Goal: Find specific page/section: Find specific page/section

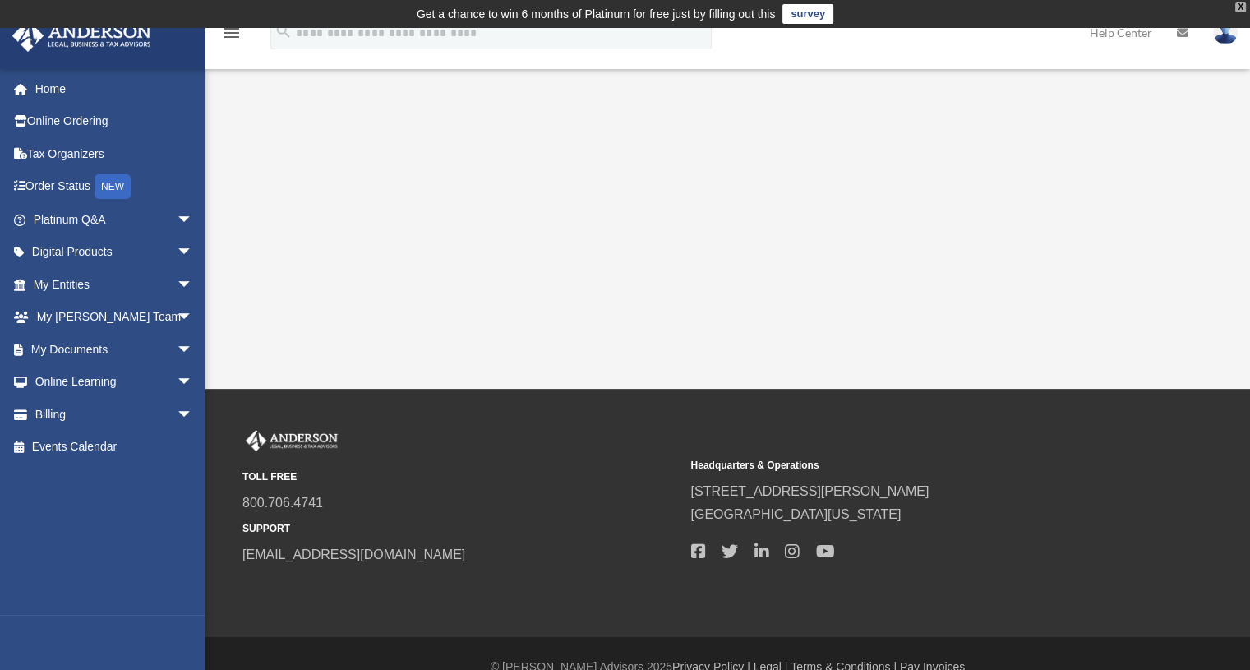
click at [1240, 6] on div "X" at bounding box center [1240, 7] width 11 height 10
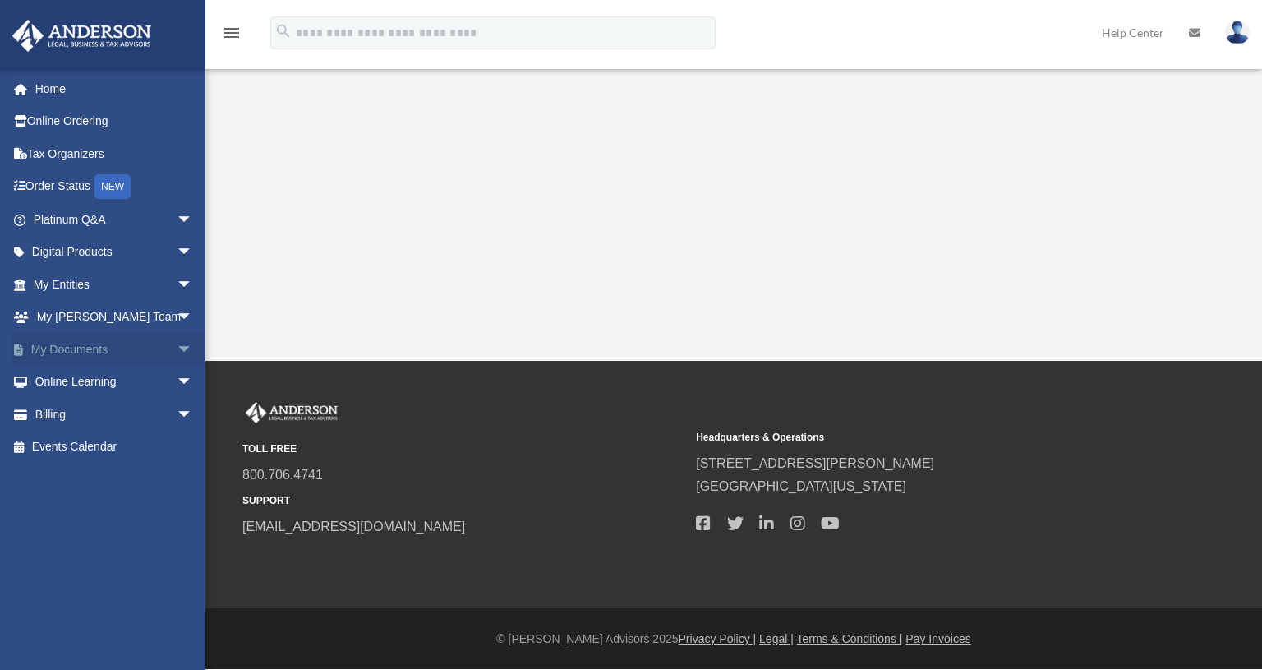
click at [87, 348] on link "My Documents arrow_drop_down" at bounding box center [115, 349] width 206 height 33
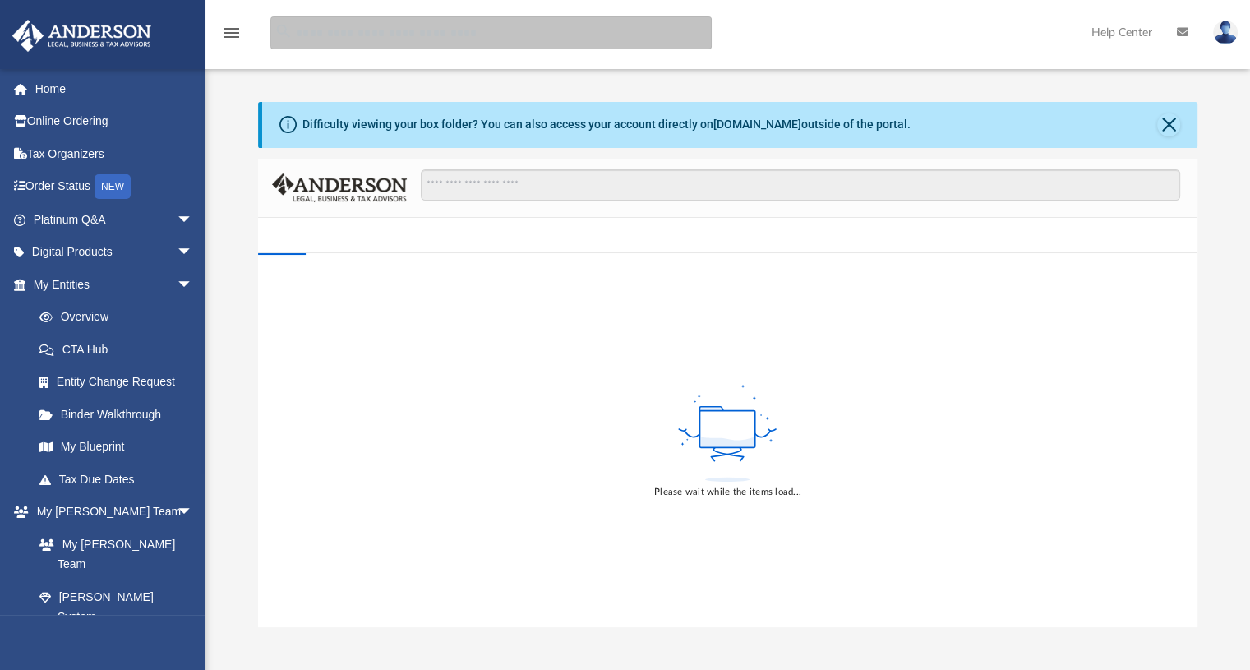
click at [417, 35] on input "search" at bounding box center [490, 32] width 441 height 33
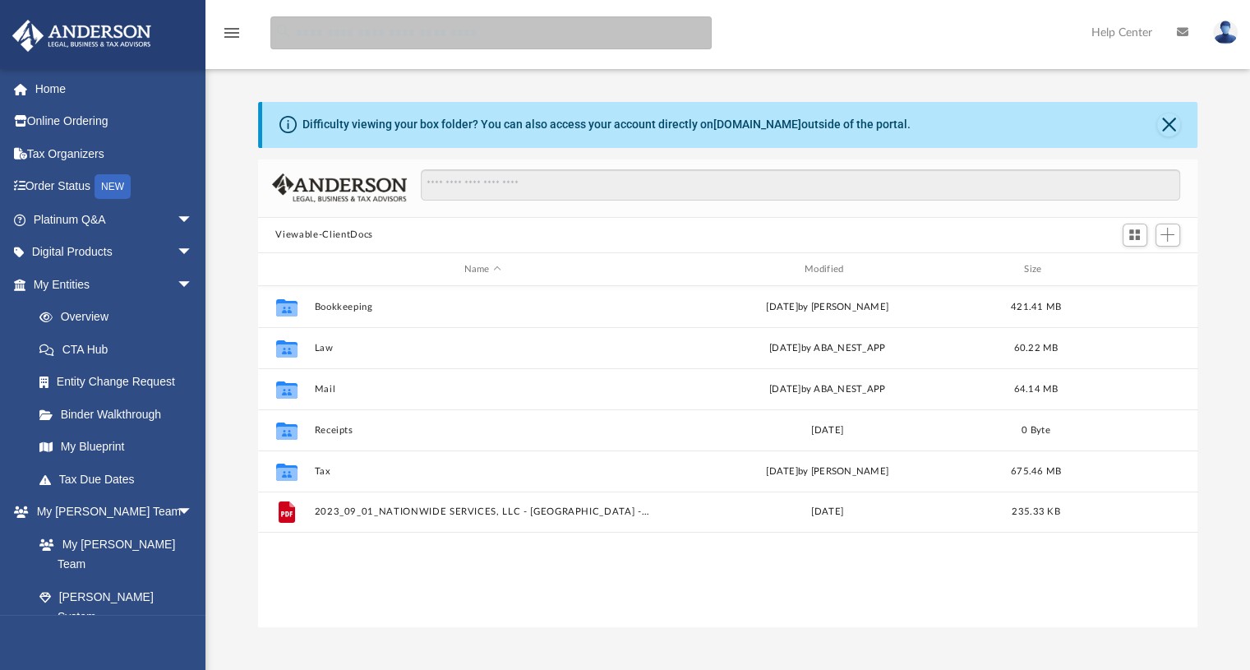
scroll to position [361, 927]
type input "*******"
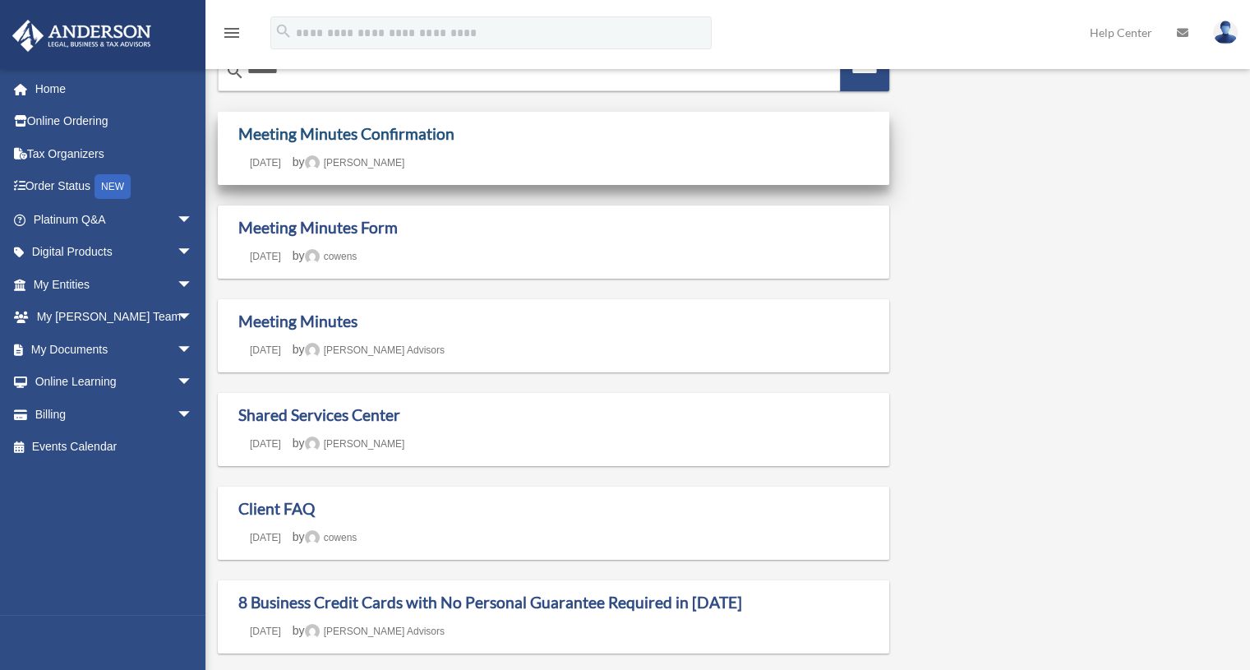
click at [376, 131] on link "Meeting Minutes Confirmation" at bounding box center [346, 133] width 216 height 19
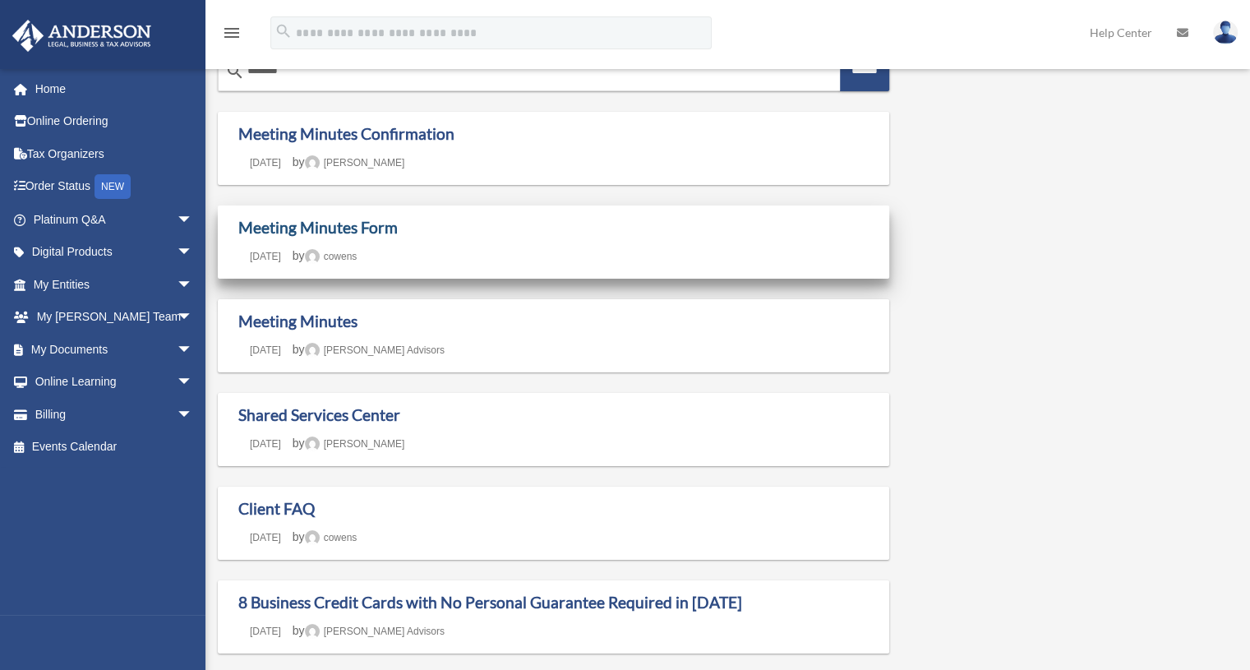
click at [341, 230] on link "Meeting Minutes Form" at bounding box center [317, 227] width 159 height 19
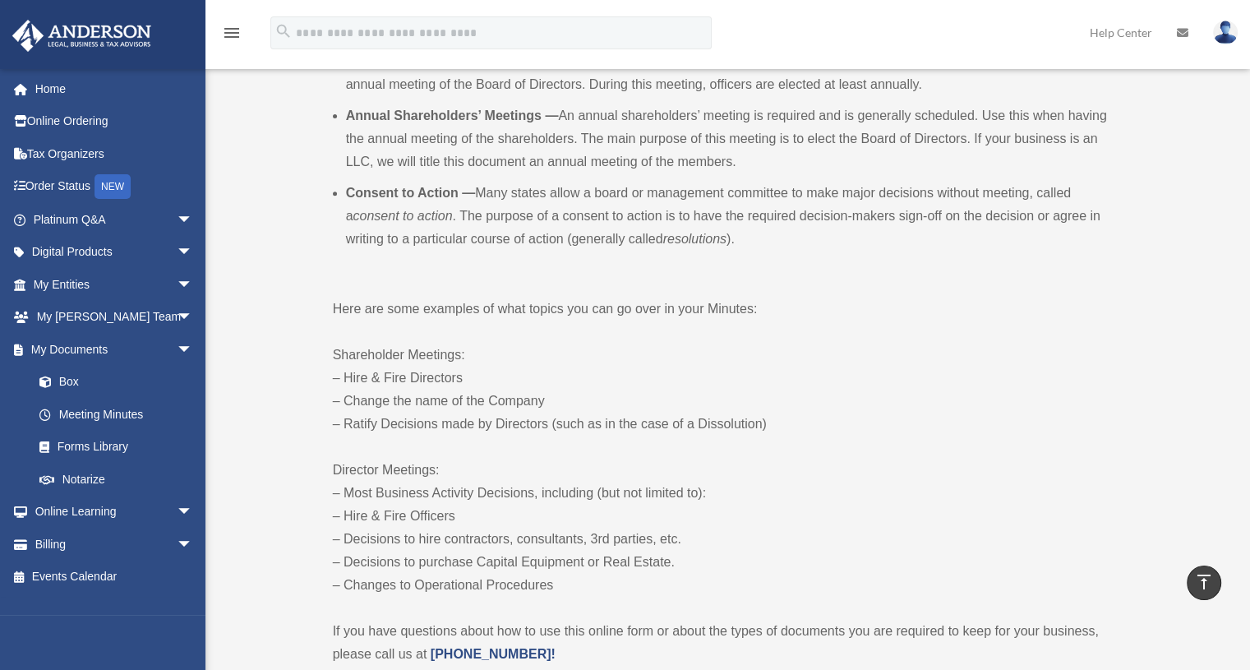
scroll to position [641, 0]
